Goal: Navigation & Orientation: Find specific page/section

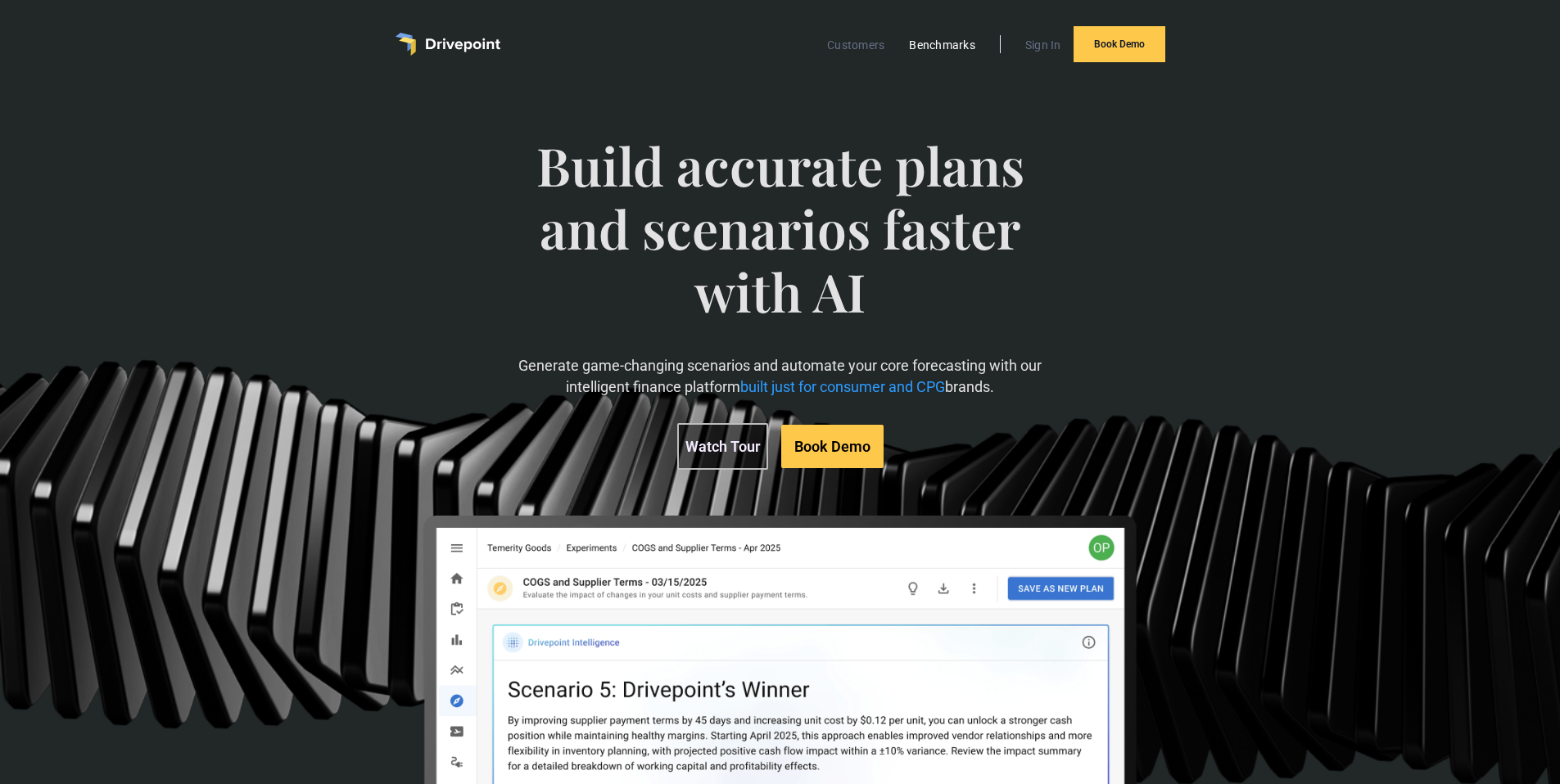
click at [912, 44] on link "Benchmarks" at bounding box center [941, 45] width 83 height 21
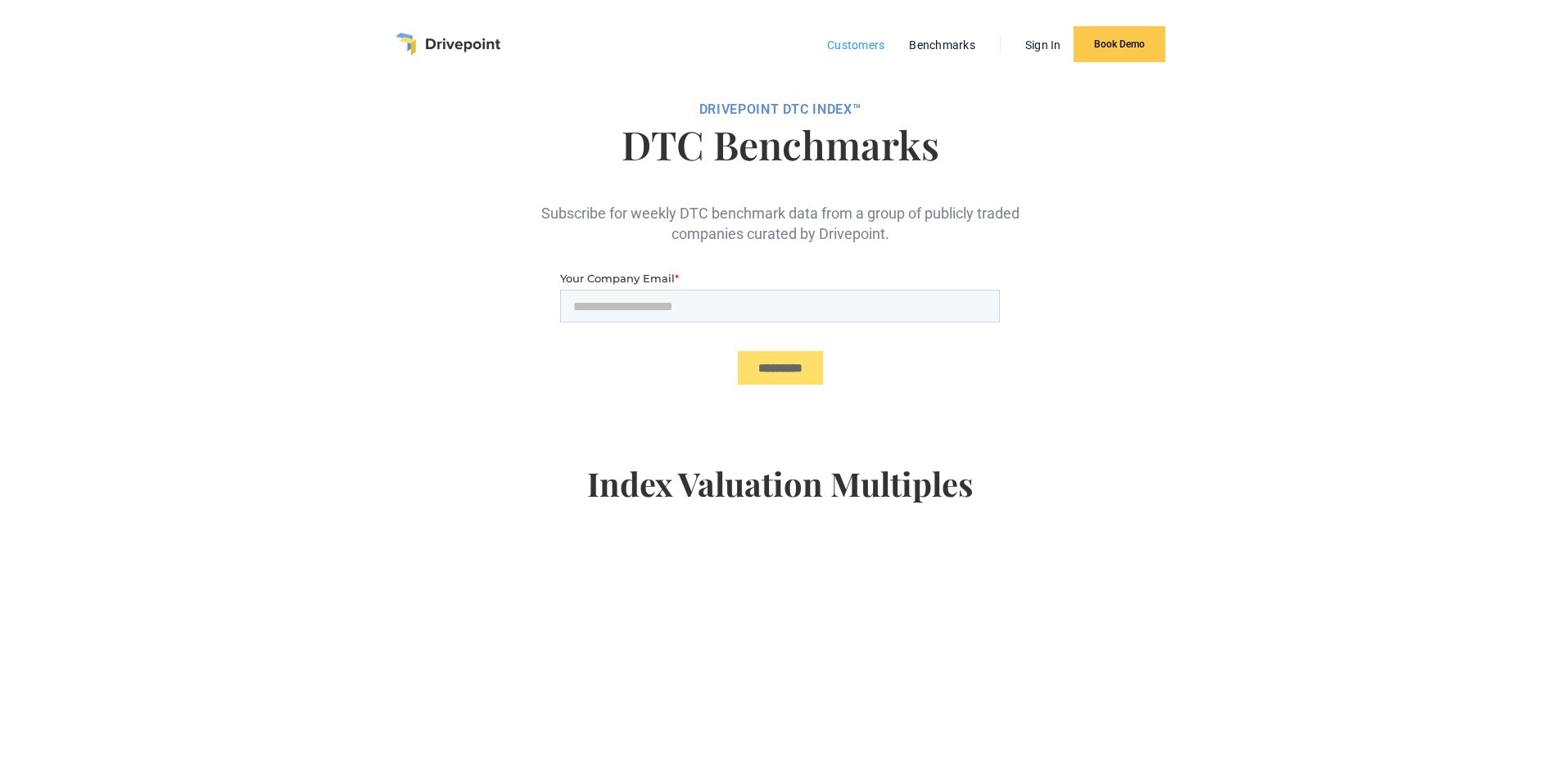
click at [862, 45] on link "Customers" at bounding box center [856, 45] width 73 height 21
